Goal: Task Accomplishment & Management: Complete application form

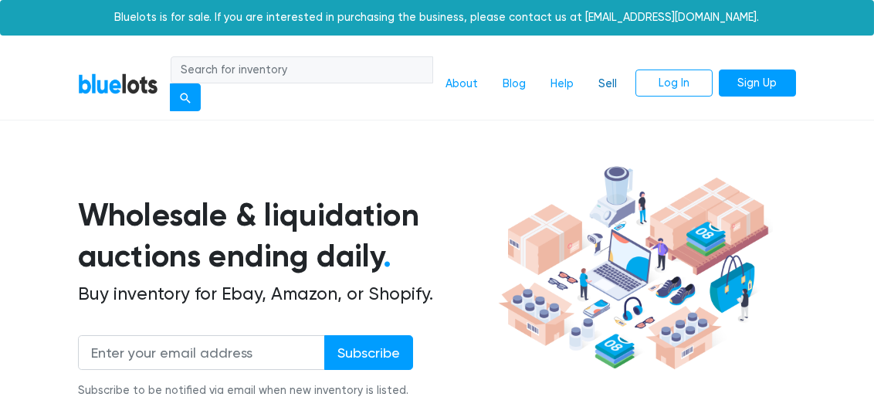
click at [607, 85] on link "Sell" at bounding box center [607, 83] width 43 height 29
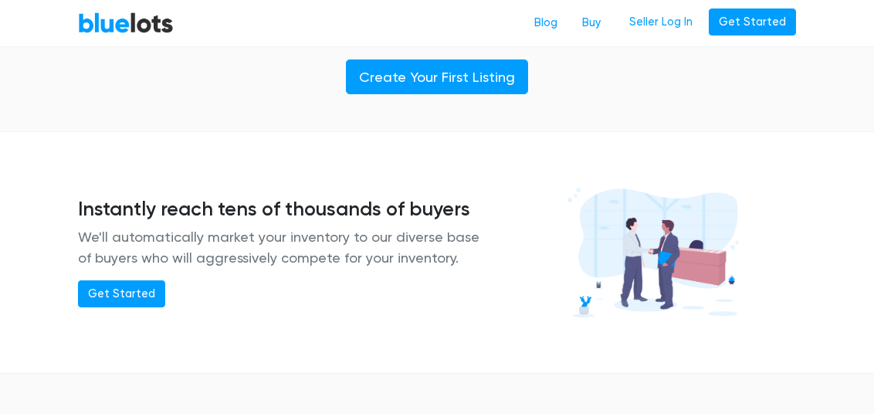
scroll to position [1072, 0]
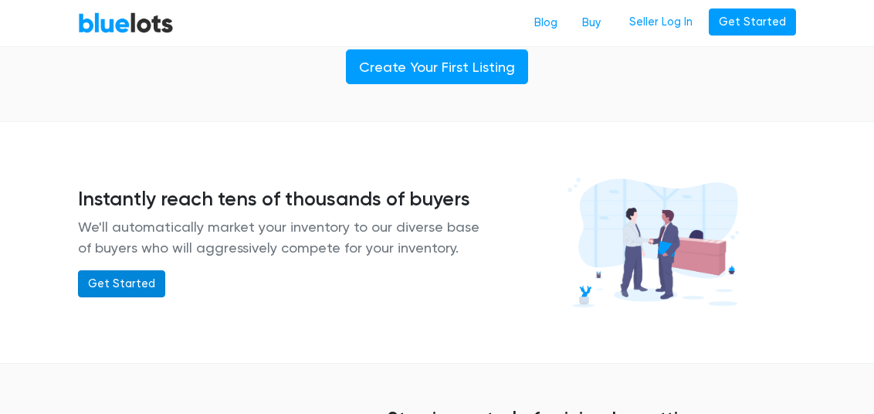
click at [136, 277] on link "Get Started" at bounding box center [121, 284] width 87 height 28
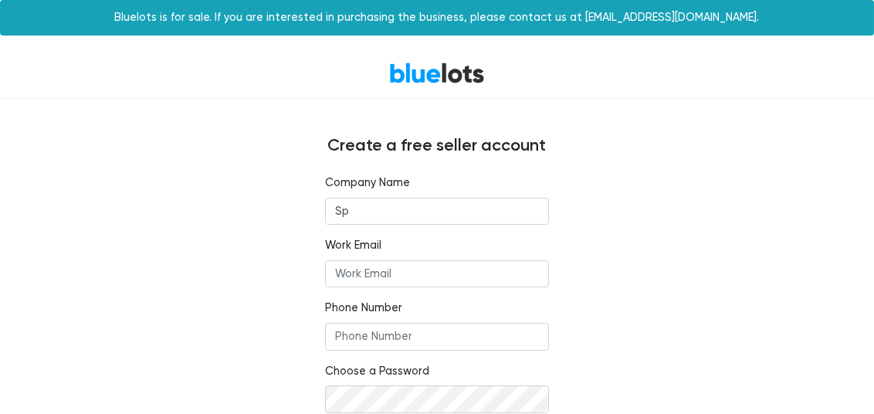
type input "SPOOKSHOP"
type input "MIDNIGHTSTORMFILMS@GMAIL.COM"
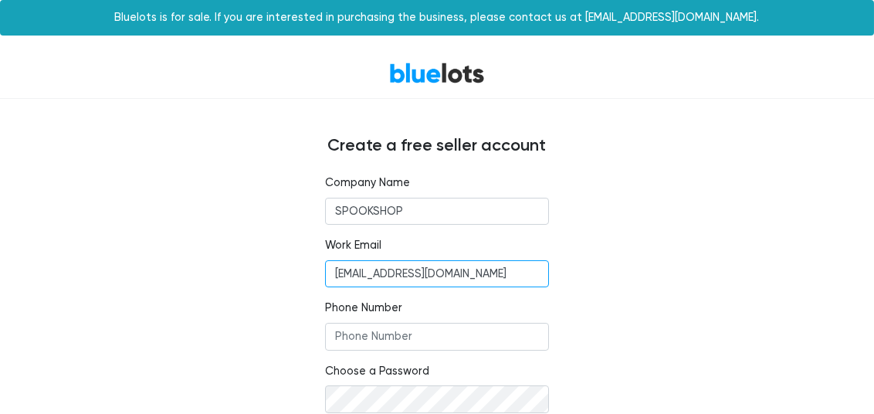
type input "3603054996"
drag, startPoint x: 535, startPoint y: 278, endPoint x: 318, endPoint y: 269, distance: 217.1
click at [318, 269] on div "Company Name SPOOKSHOP Work Email MIDNIGHTSTORMFILMS@GMAIL.COM Phone Number 360…" at bounding box center [436, 341] width 247 height 332
type input "support@mannequinstore.com"
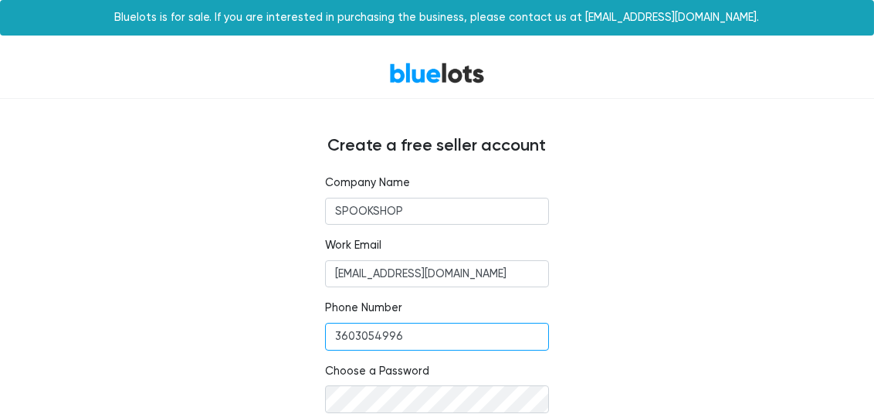
click at [416, 341] on input "3603054996" at bounding box center [437, 337] width 224 height 28
drag, startPoint x: 405, startPoint y: 335, endPoint x: 308, endPoint y: 334, distance: 97.3
click at [308, 334] on div "Company Name SPOOKSHOP Work Email support@mannequinstore.com Phone Number 36030…" at bounding box center [436, 341] width 741 height 332
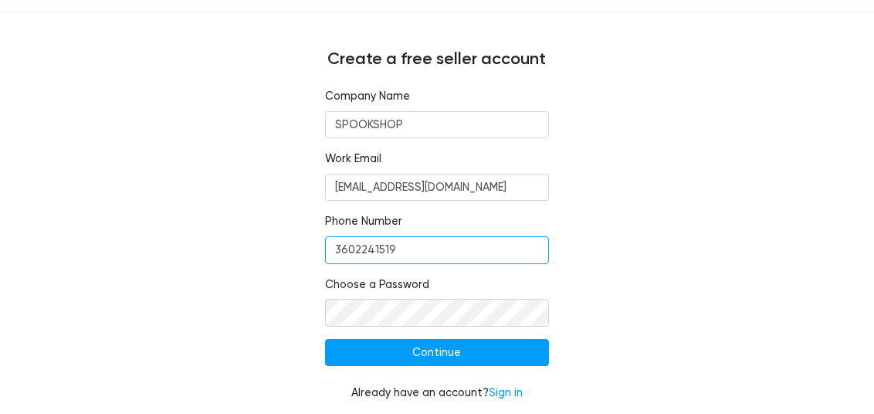
scroll to position [90, 0]
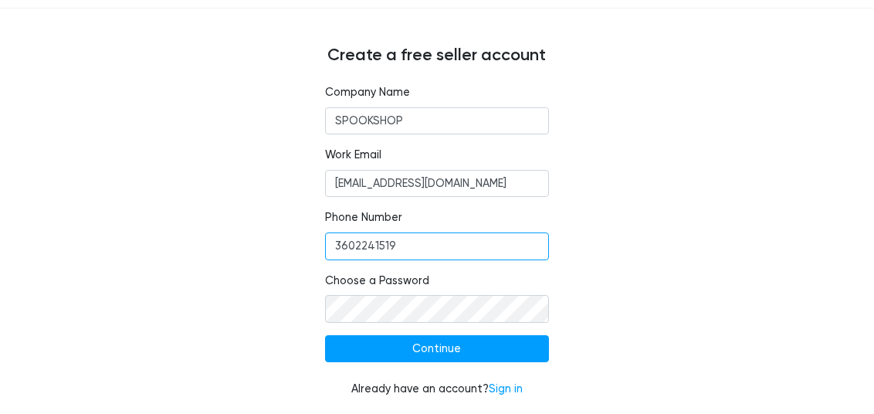
type input "3602241519"
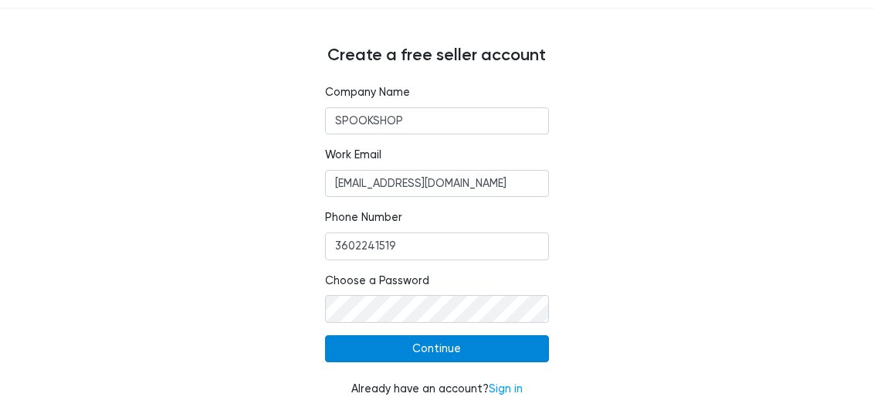
click at [462, 345] on input "Continue" at bounding box center [437, 349] width 224 height 28
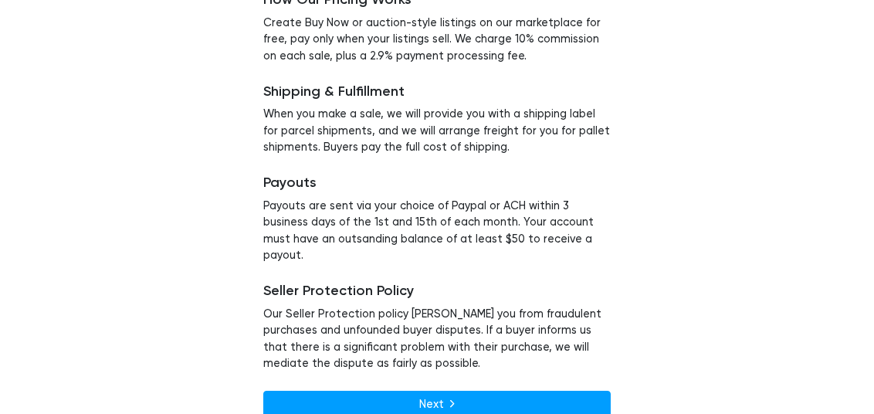
scroll to position [234, 0]
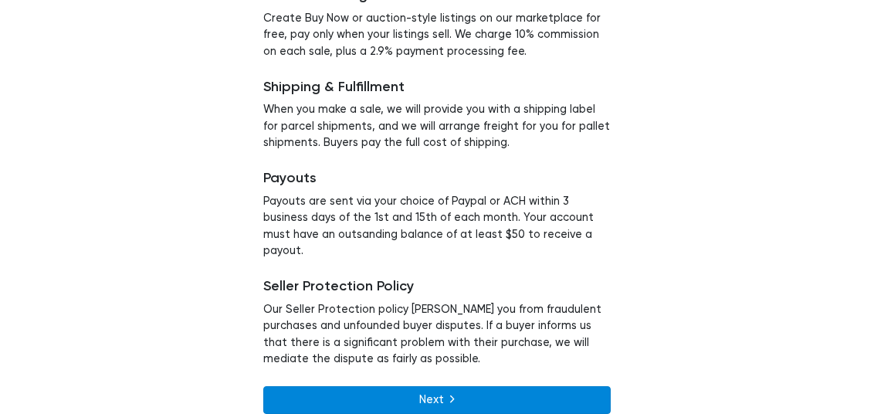
click at [457, 386] on link "Next" at bounding box center [436, 400] width 347 height 28
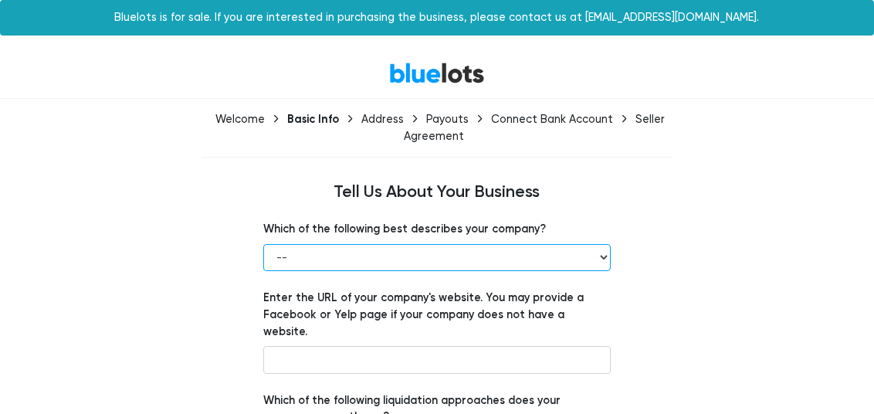
click at [603, 253] on select "-- Retailer Wholesaler Brand or Manufacturer Liquidator 3PL Other" at bounding box center [436, 258] width 347 height 28
select select "Retailer"
click at [263, 244] on select "-- Retailer Wholesaler Brand or Manufacturer Liquidator 3PL Other" at bounding box center [436, 258] width 347 height 28
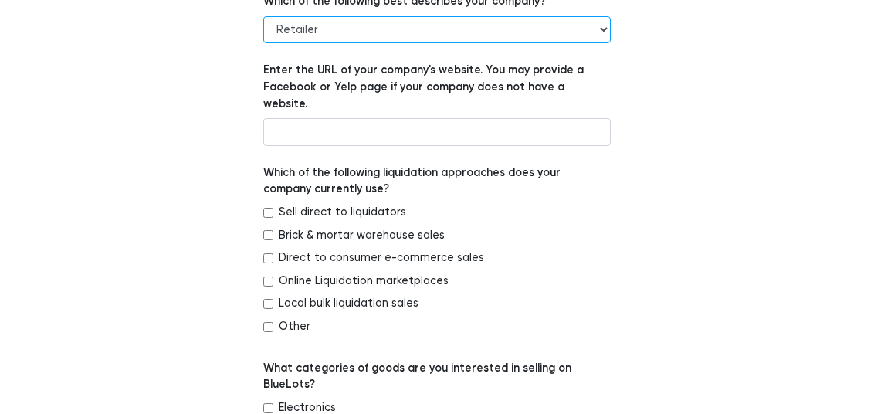
scroll to position [230, 0]
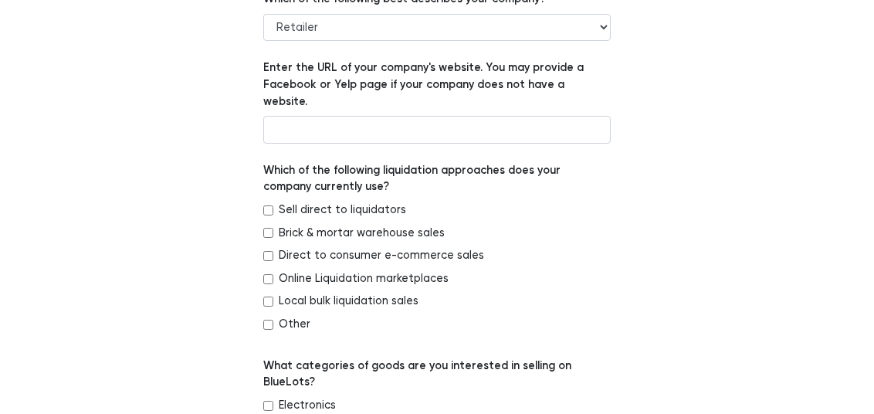
click at [266, 251] on input "Direct to consumer e-commerce sales" at bounding box center [268, 256] width 10 height 10
checkbox input "true"
click at [271, 228] on input "Brick & mortar warehouse sales" at bounding box center [268, 233] width 10 height 10
checkbox input "true"
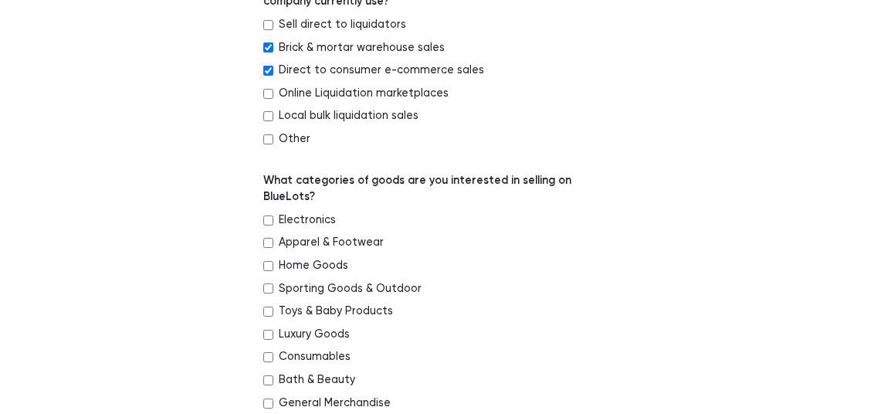
scroll to position [419, 0]
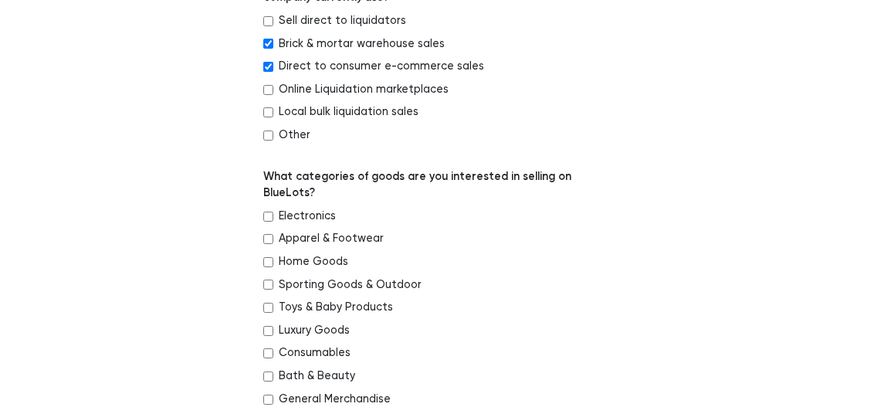
click at [268, 234] on input "Apparel & Footwear" at bounding box center [268, 239] width 10 height 10
checkbox input "true"
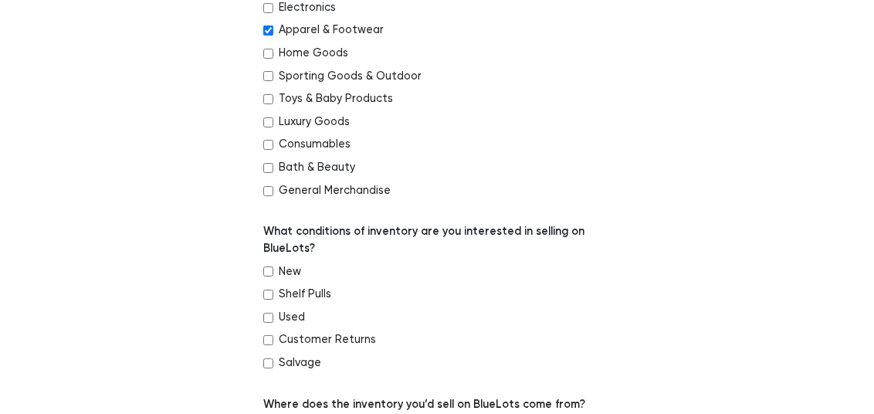
scroll to position [630, 0]
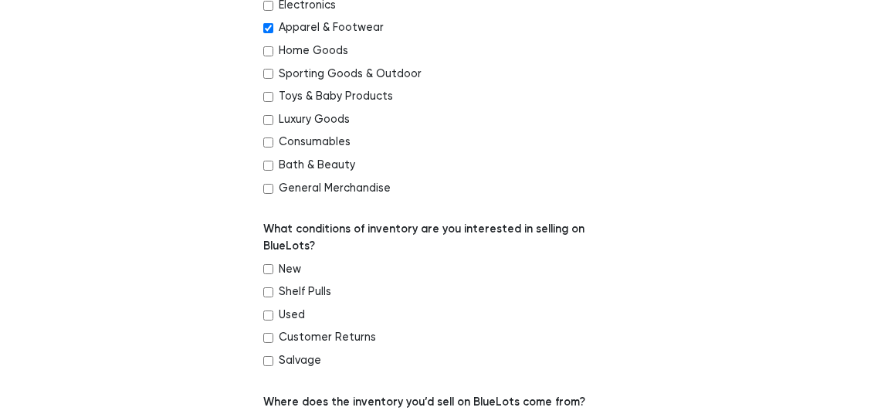
click at [269, 264] on input "New" at bounding box center [268, 269] width 10 height 10
checkbox input "true"
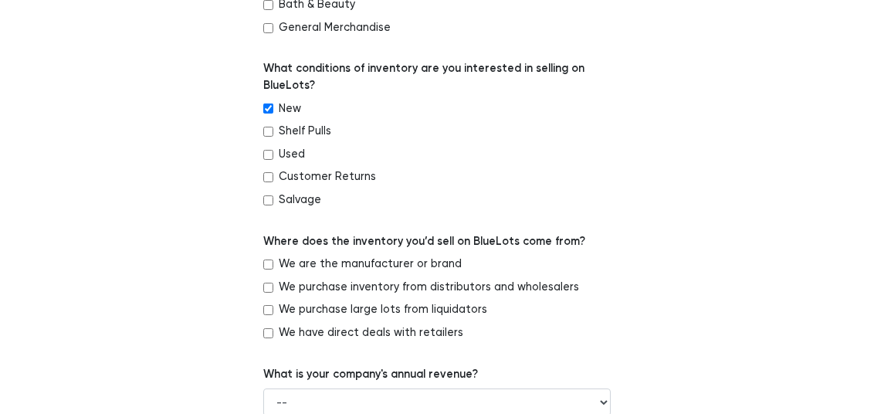
scroll to position [795, 0]
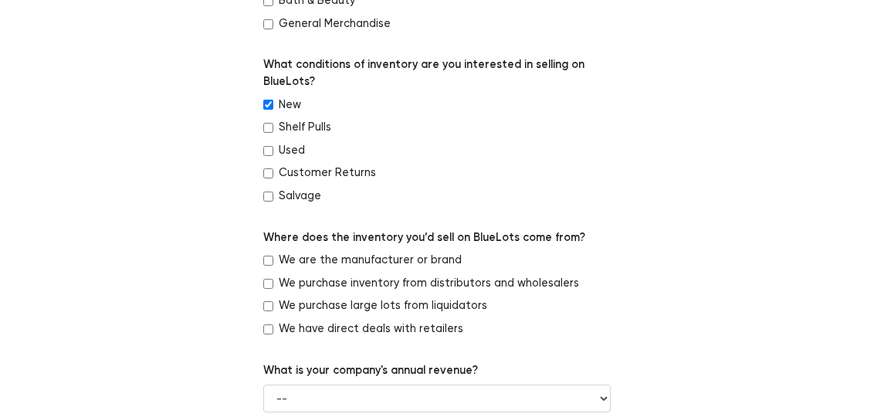
click at [266, 279] on input "We purchase inventory from distributors and wholesalers" at bounding box center [268, 284] width 10 height 10
checkbox input "true"
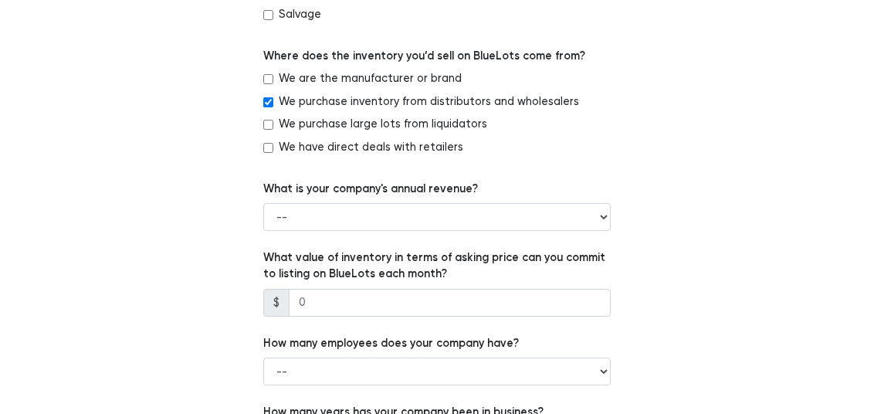
scroll to position [978, 0]
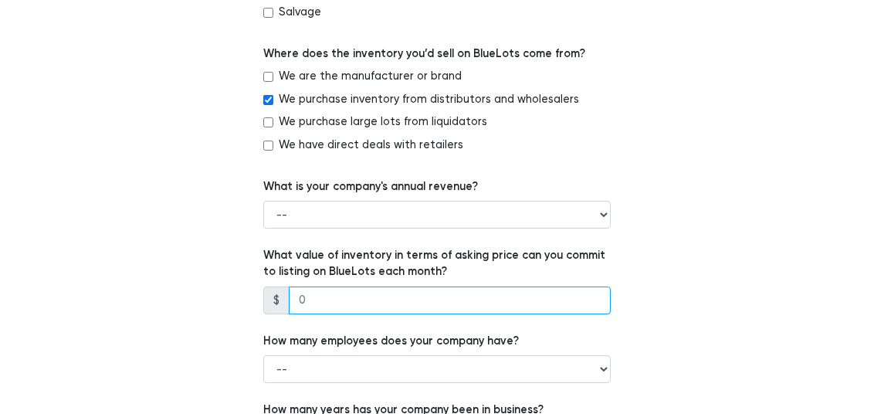
click at [579, 286] on input "number" at bounding box center [450, 300] width 322 height 28
